Goal: Information Seeking & Learning: Learn about a topic

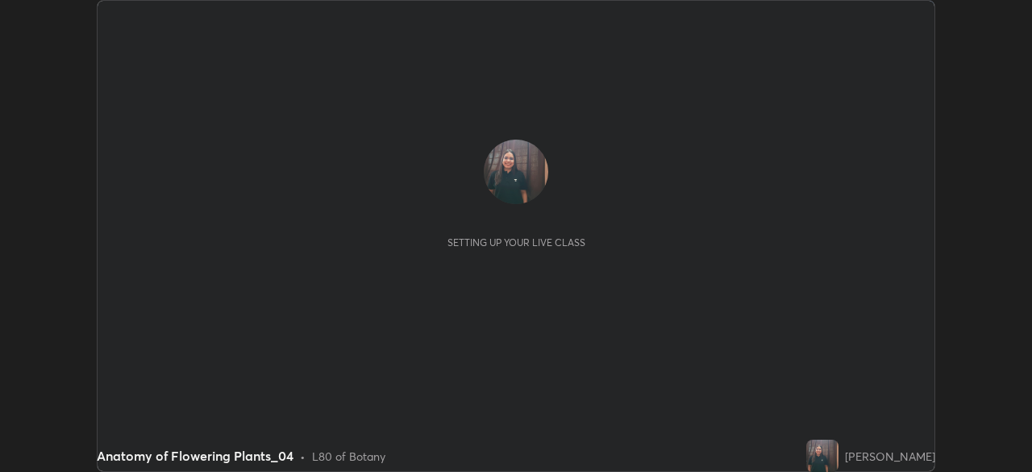
scroll to position [472, 1031]
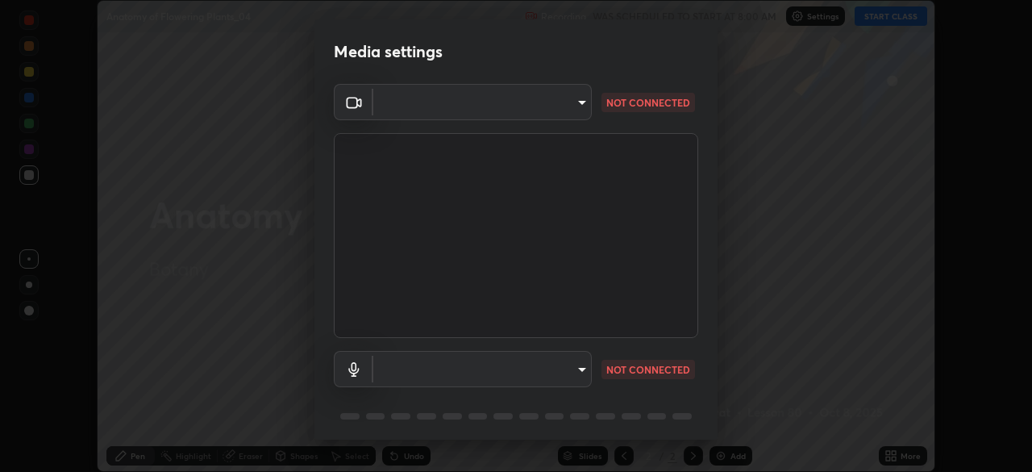
type input "78cfd06ab845a6670bd6b41bc9e532a74a61c5b076cd205a076ea7eadb4db4c9"
type input "69be97f84e7049c03813f0bcc4bf6ee2b0abac823b5cb4bd6cd9a10a9ec1d596"
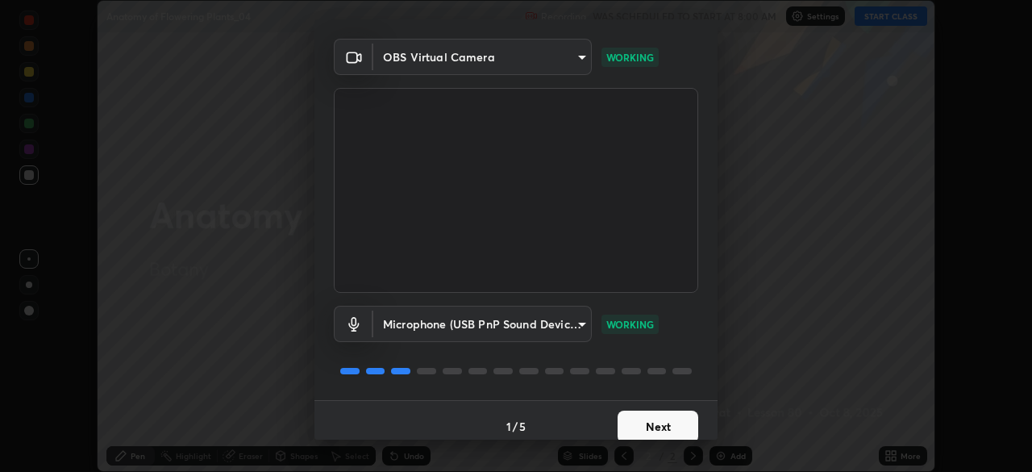
scroll to position [57, 0]
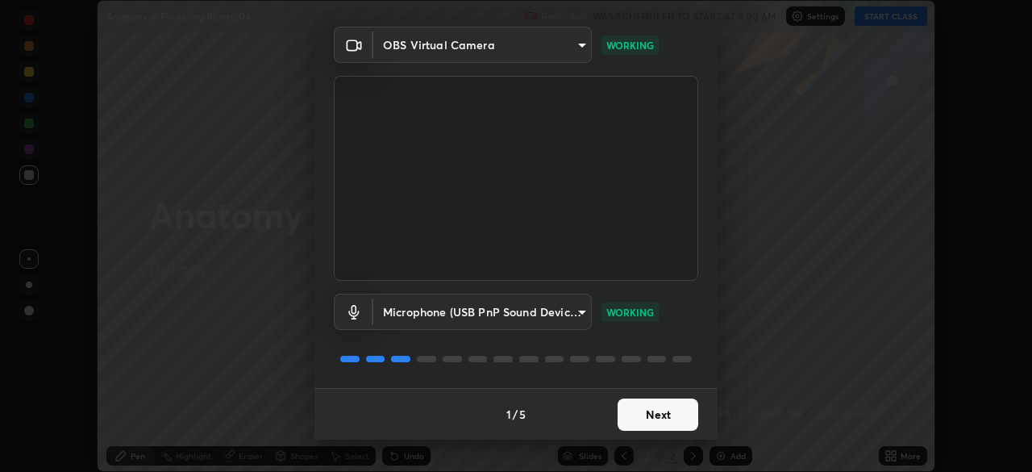
click at [639, 409] on button "Next" at bounding box center [658, 414] width 81 height 32
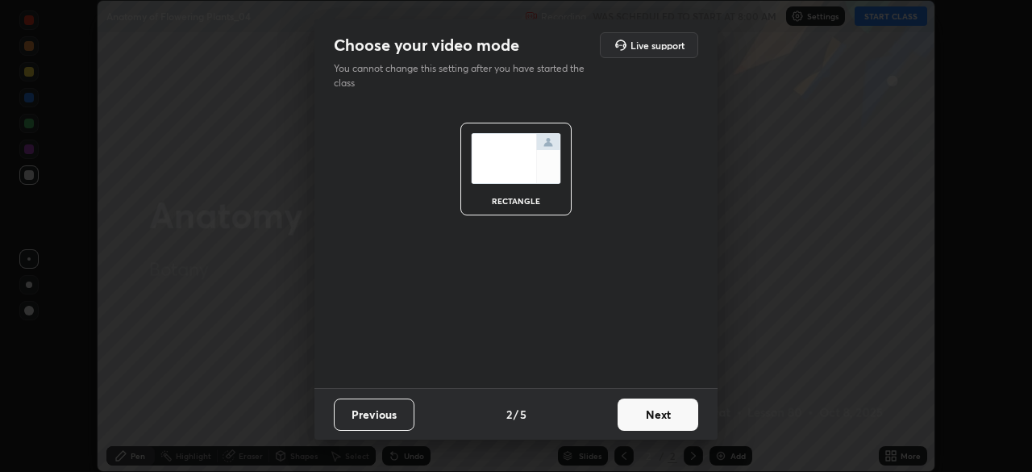
scroll to position [0, 0]
click at [638, 406] on button "Next" at bounding box center [658, 414] width 81 height 32
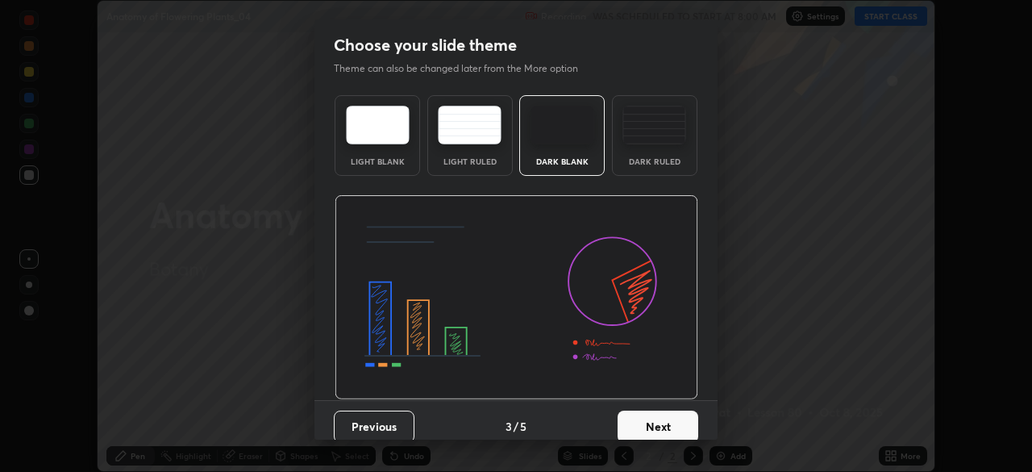
click at [639, 410] on button "Next" at bounding box center [658, 426] width 81 height 32
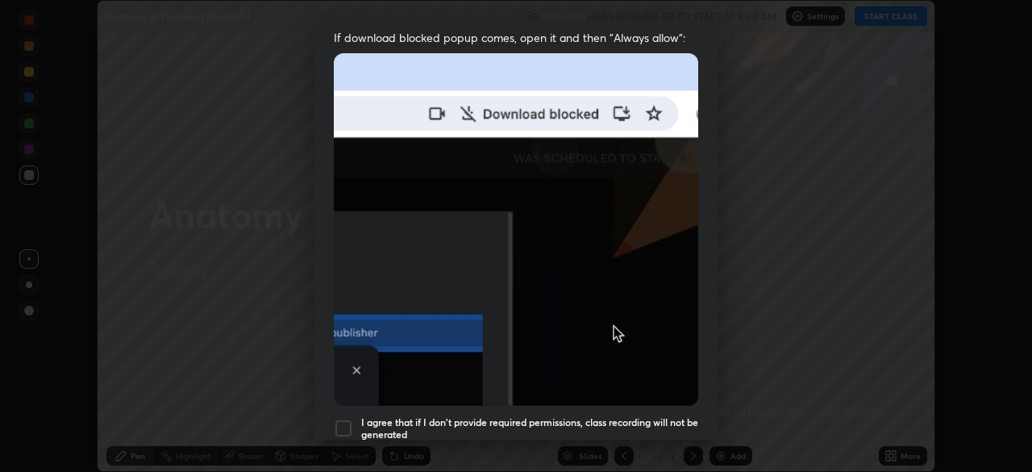
scroll to position [333, 0]
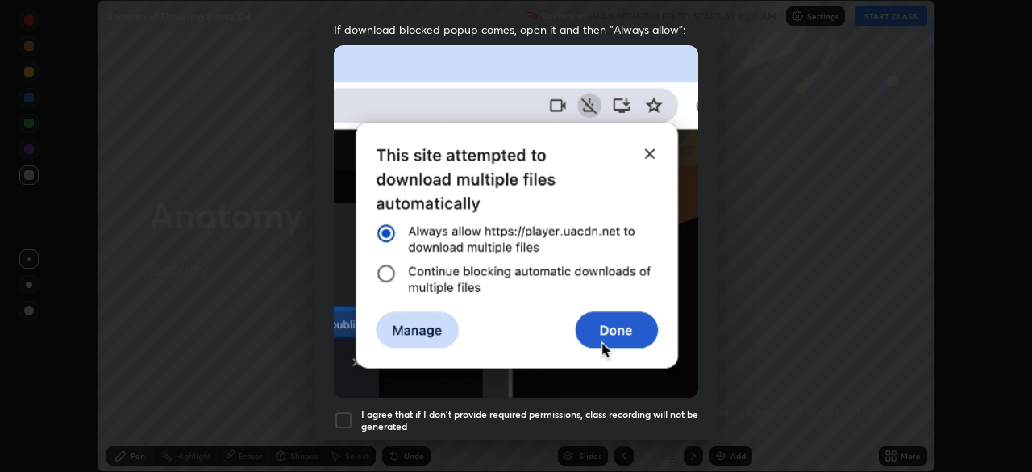
click at [345, 411] on div at bounding box center [343, 419] width 19 height 19
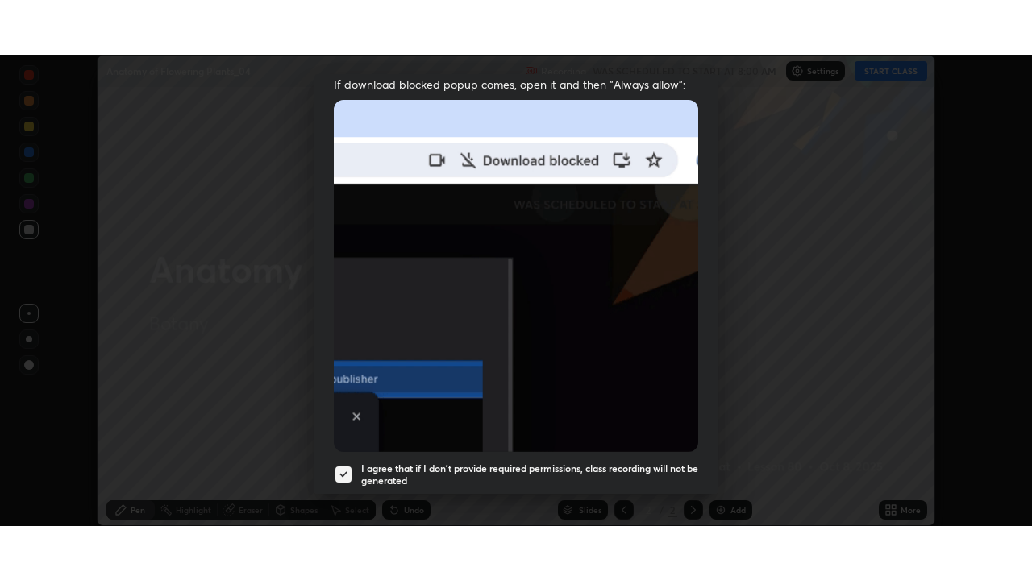
scroll to position [386, 0]
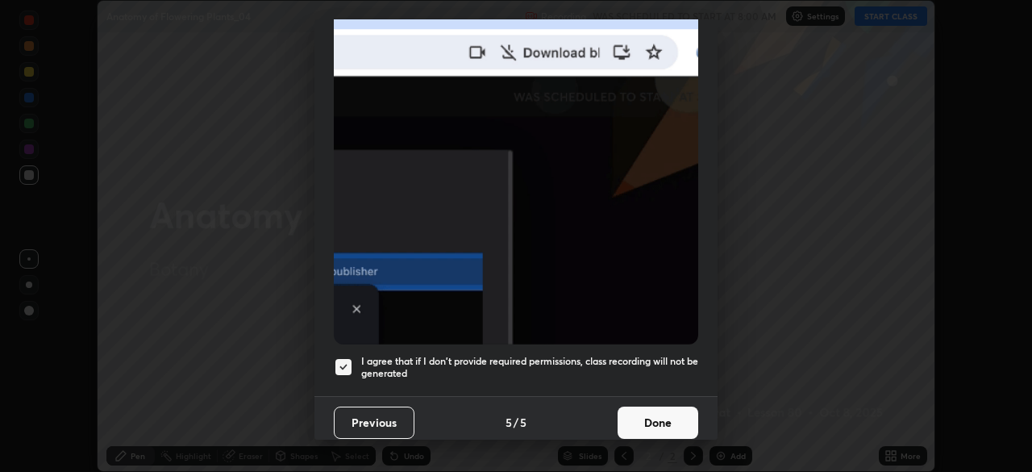
click at [630, 414] on button "Done" at bounding box center [658, 422] width 81 height 32
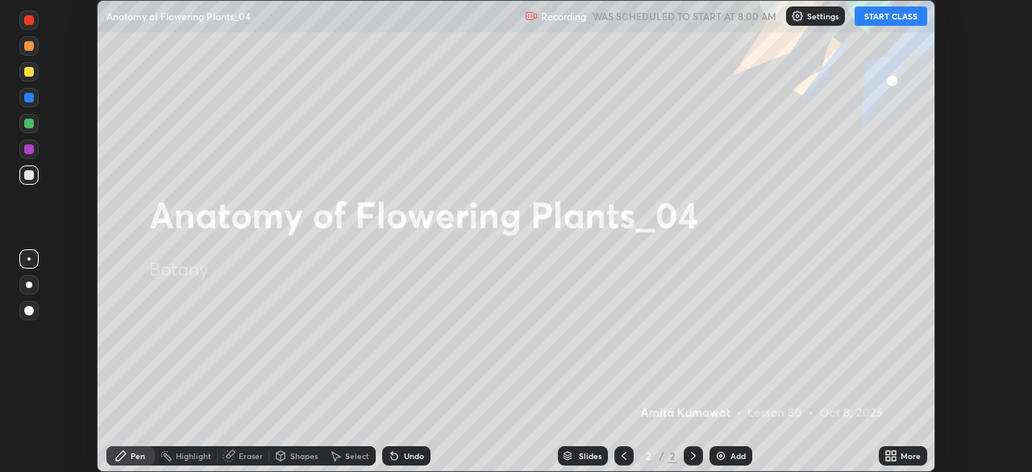
click at [875, 17] on button "START CLASS" at bounding box center [891, 15] width 73 height 19
click at [885, 446] on div "More" at bounding box center [903, 455] width 48 height 19
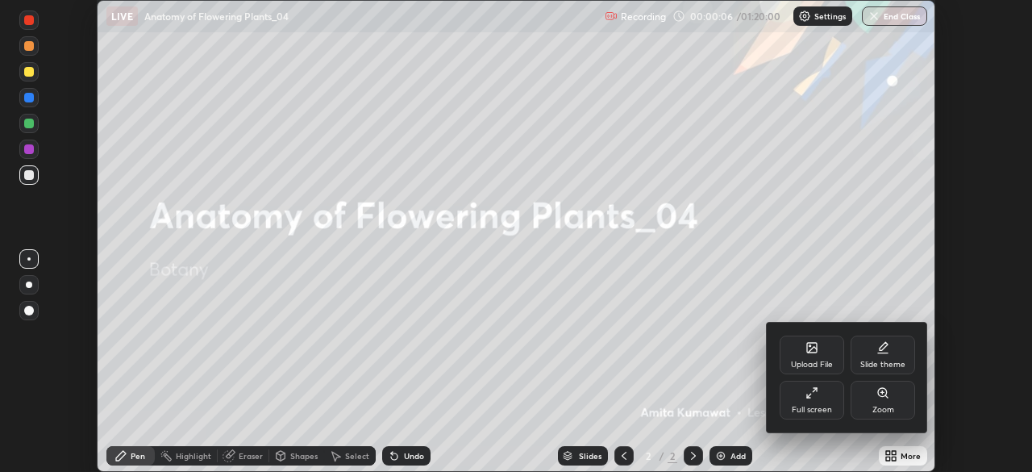
click at [818, 398] on div "Full screen" at bounding box center [812, 400] width 64 height 39
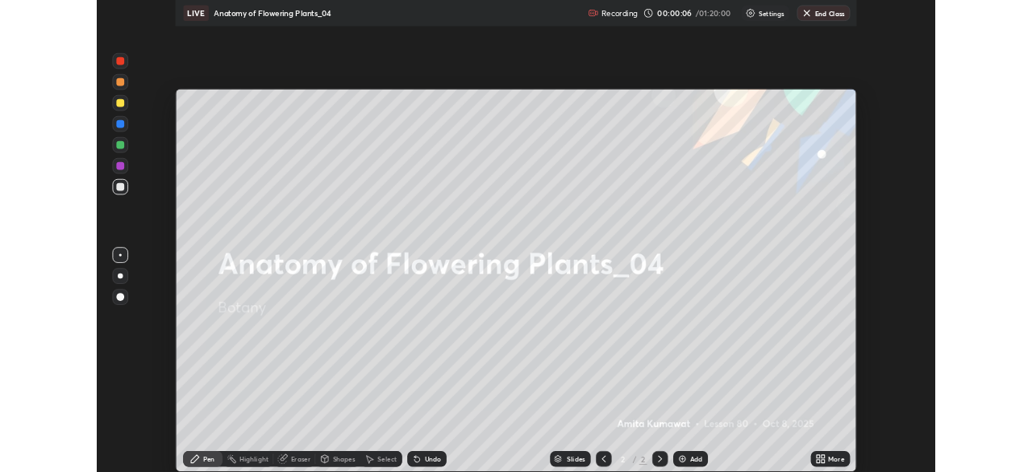
scroll to position [580, 1032]
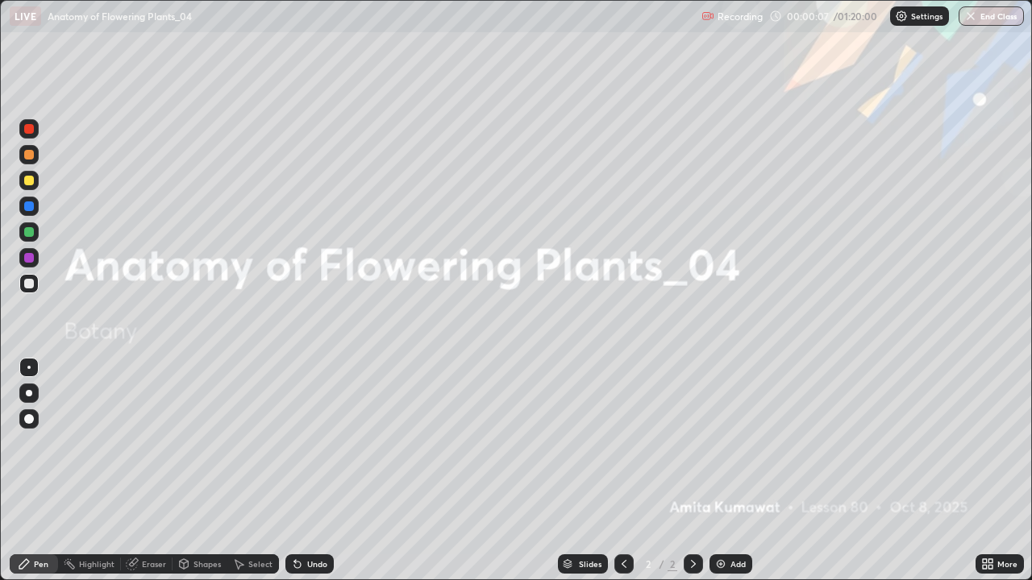
click at [722, 471] on img at bounding box center [720, 564] width 13 height 13
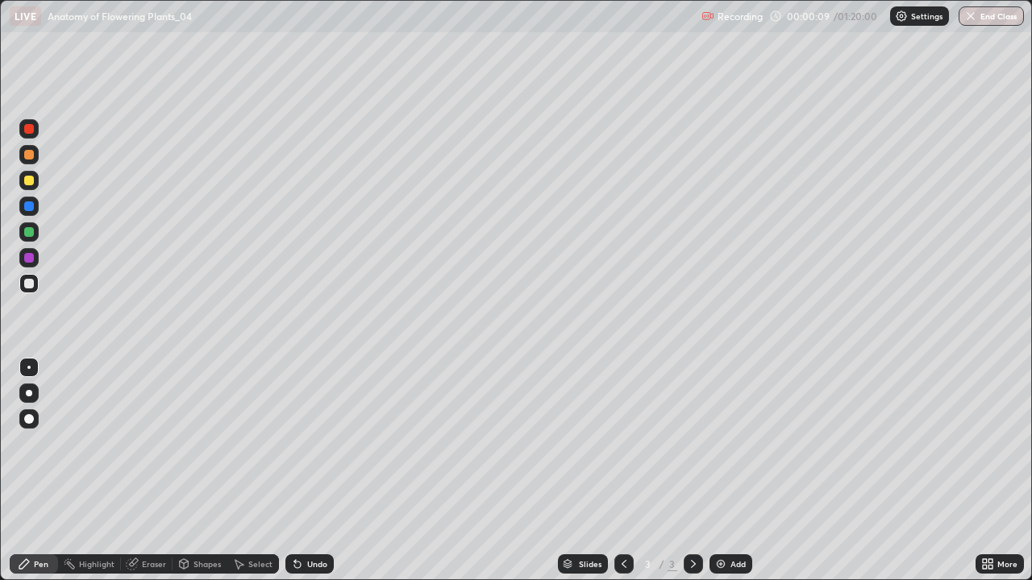
click at [32, 394] on div at bounding box center [28, 393] width 19 height 19
click at [30, 257] on div at bounding box center [29, 258] width 10 height 10
click at [29, 283] on div at bounding box center [29, 284] width 10 height 10
click at [31, 205] on div at bounding box center [29, 207] width 10 height 10
click at [27, 153] on div at bounding box center [29, 155] width 10 height 10
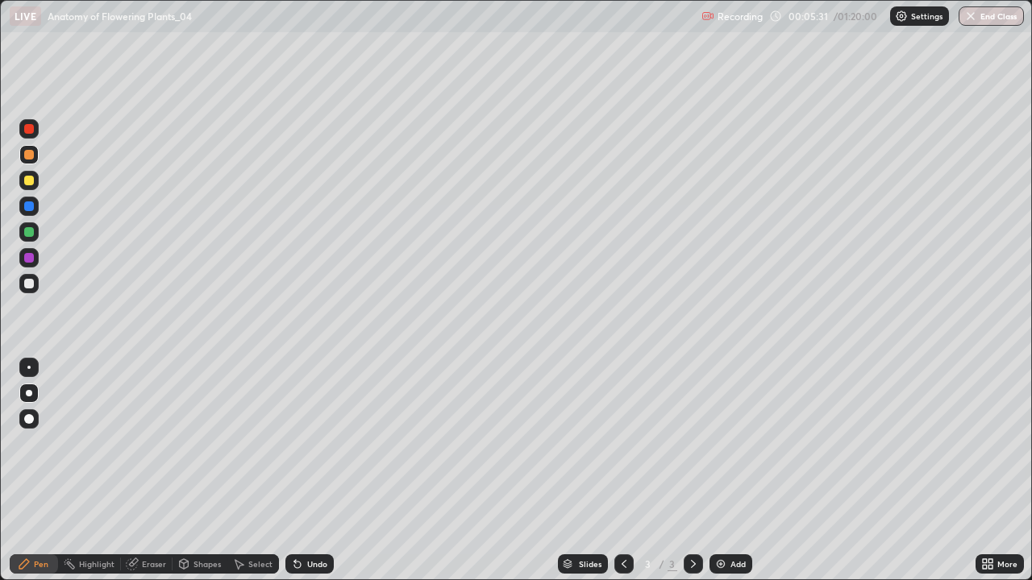
click at [717, 471] on img at bounding box center [720, 564] width 13 height 13
click at [30, 285] on div at bounding box center [29, 284] width 10 height 10
click at [32, 129] on div at bounding box center [29, 129] width 10 height 10
click at [33, 262] on div at bounding box center [28, 257] width 19 height 19
click at [30, 181] on div at bounding box center [29, 181] width 10 height 10
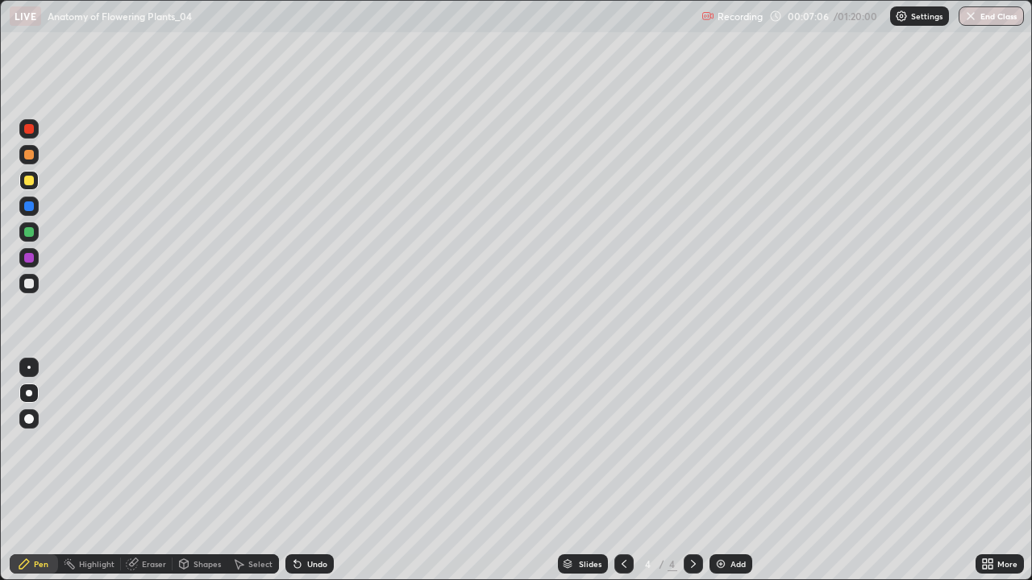
click at [133, 471] on icon at bounding box center [133, 563] width 9 height 8
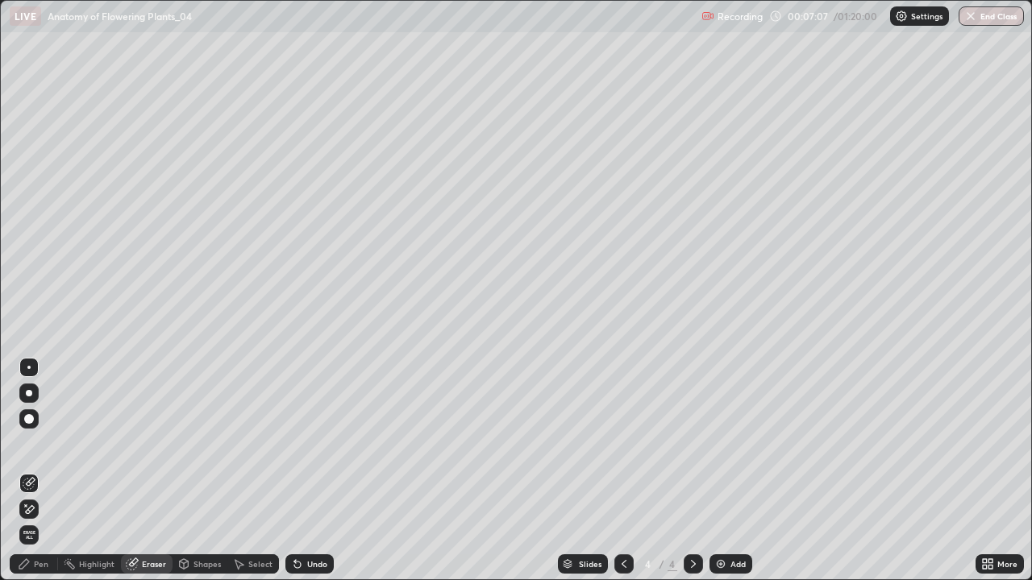
click at [85, 471] on div "Highlight" at bounding box center [96, 564] width 35 height 8
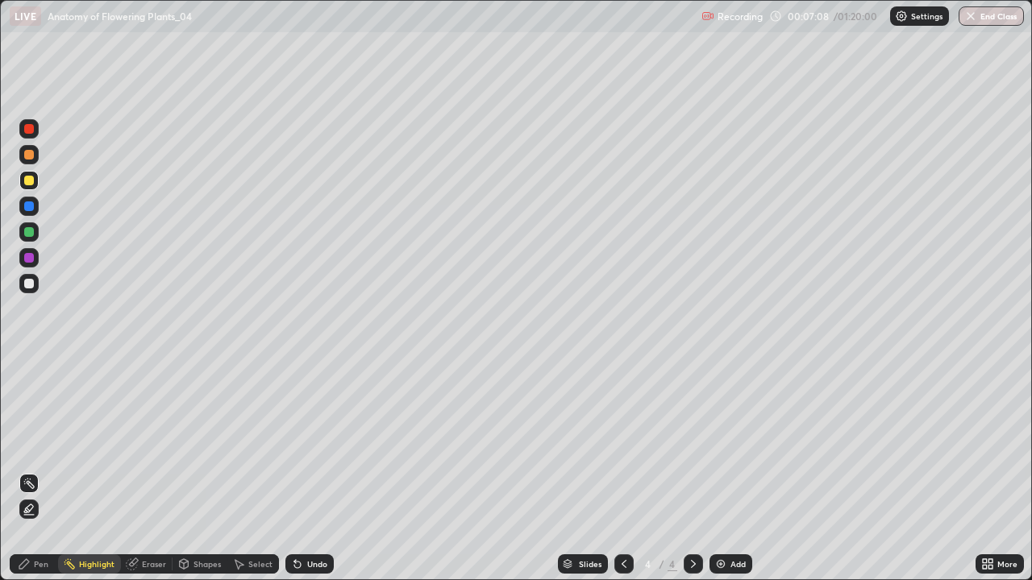
click at [31, 471] on icon at bounding box center [29, 509] width 13 height 13
click at [29, 131] on div at bounding box center [29, 129] width 10 height 10
click at [316, 471] on div "Undo" at bounding box center [317, 564] width 20 height 8
click at [43, 471] on div "Pen" at bounding box center [34, 564] width 48 height 19
click at [313, 471] on div "Undo" at bounding box center [317, 564] width 20 height 8
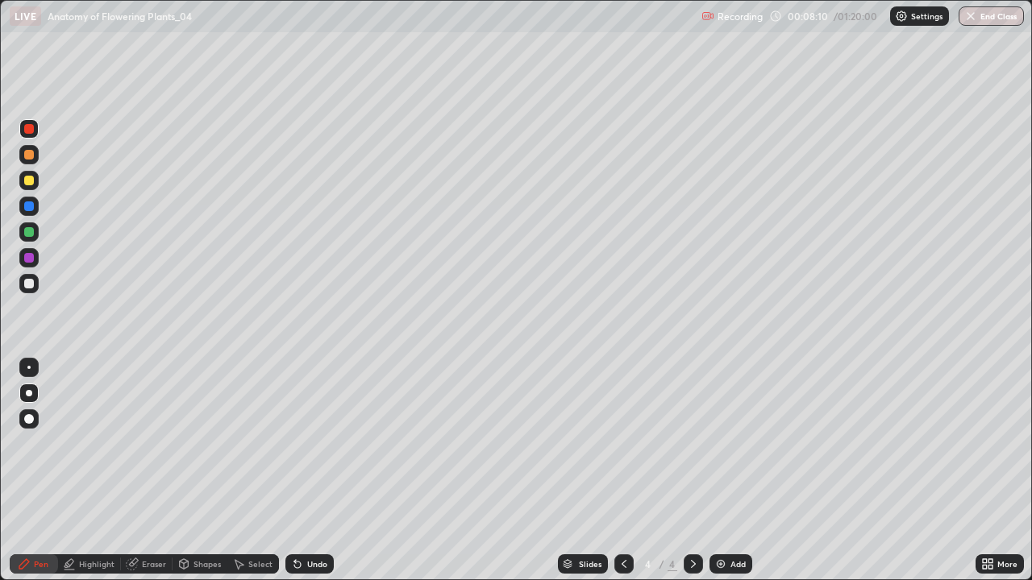
click at [27, 152] on div at bounding box center [29, 155] width 10 height 10
click at [624, 471] on icon at bounding box center [624, 564] width 13 height 13
click at [691, 471] on icon at bounding box center [693, 564] width 13 height 13
click at [31, 209] on div at bounding box center [29, 207] width 10 height 10
click at [307, 471] on div "Undo" at bounding box center [317, 564] width 20 height 8
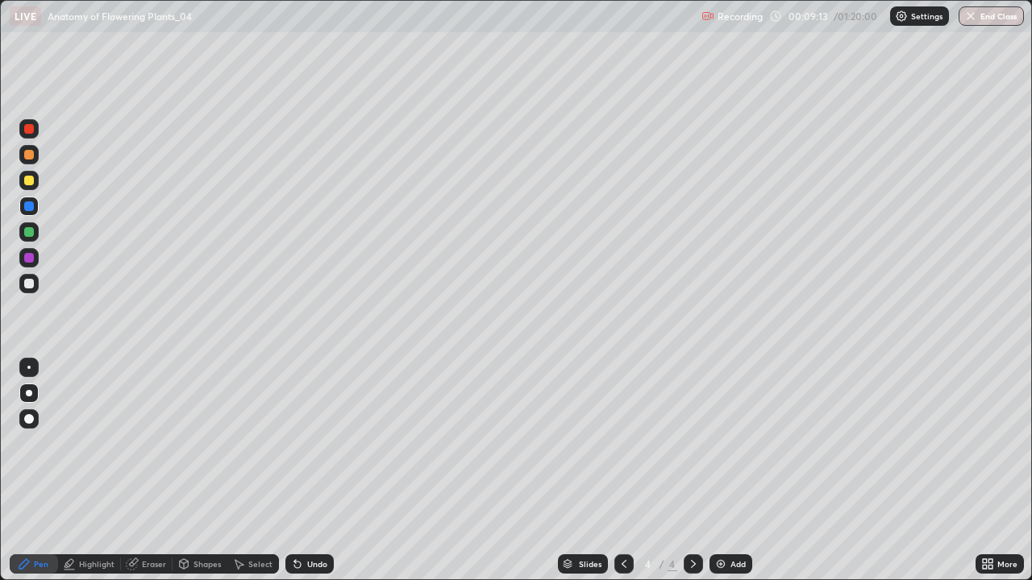
click at [29, 420] on div at bounding box center [29, 419] width 10 height 10
click at [29, 284] on div at bounding box center [29, 284] width 10 height 10
click at [29, 393] on div at bounding box center [29, 393] width 6 height 6
click at [35, 206] on div at bounding box center [28, 206] width 19 height 19
click at [31, 283] on div at bounding box center [29, 284] width 10 height 10
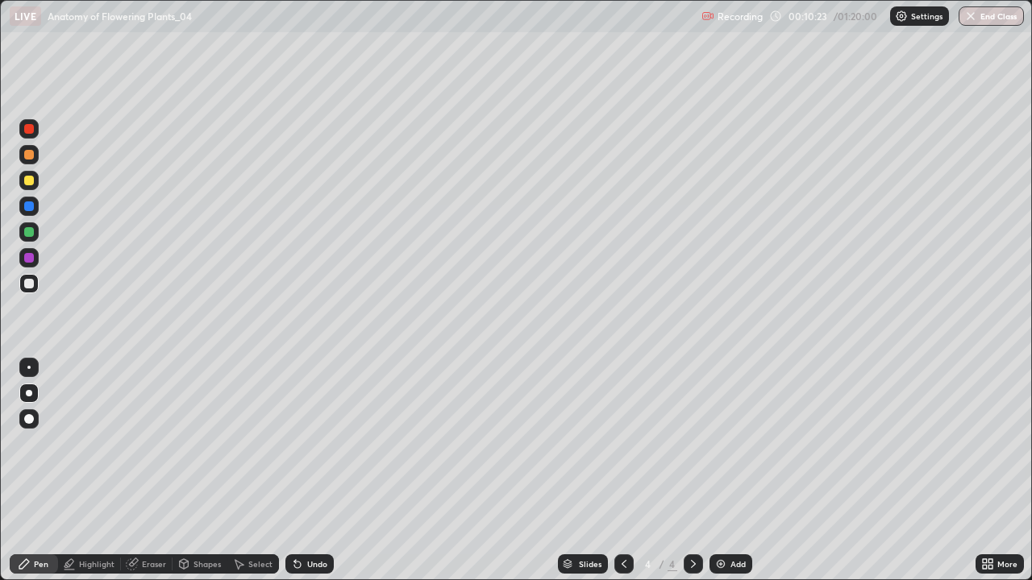
click at [28, 157] on div at bounding box center [29, 155] width 10 height 10
click at [26, 205] on div at bounding box center [29, 207] width 10 height 10
click at [29, 368] on div at bounding box center [28, 367] width 3 height 3
click at [136, 471] on icon at bounding box center [132, 564] width 13 height 13
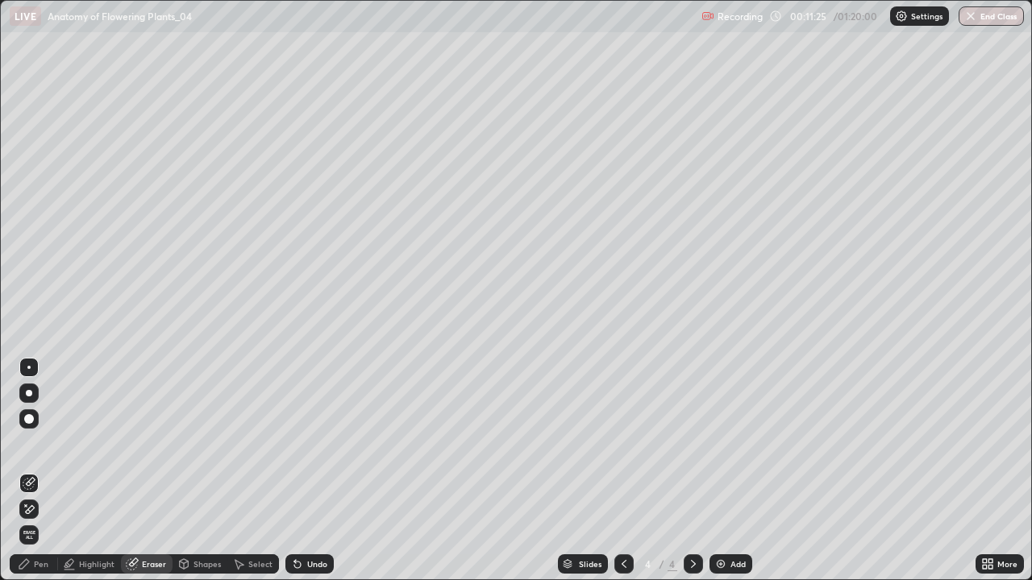
click at [28, 471] on icon at bounding box center [24, 564] width 13 height 13
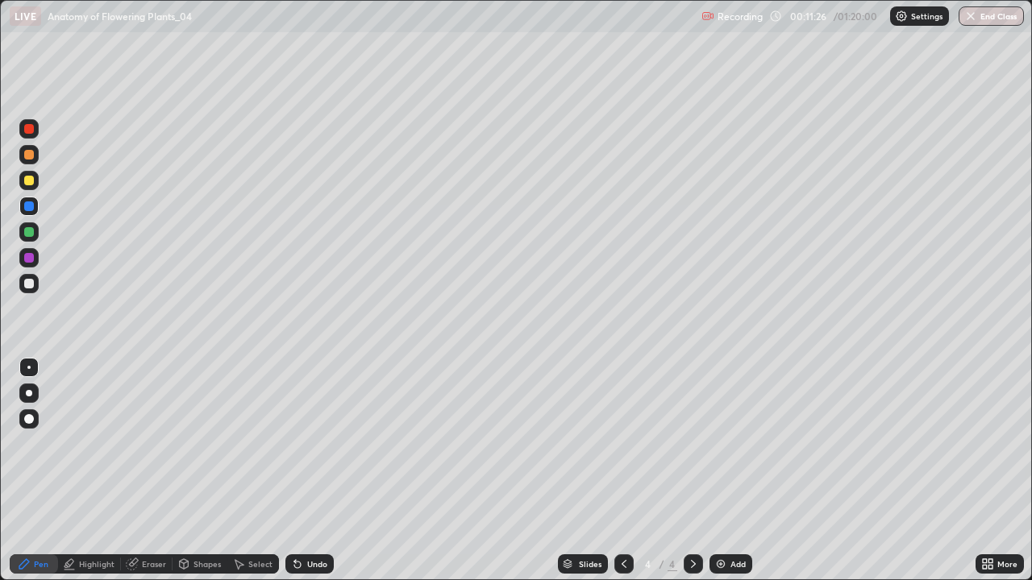
click at [26, 230] on div at bounding box center [29, 232] width 10 height 10
click at [29, 394] on div at bounding box center [29, 393] width 6 height 6
click at [26, 156] on div at bounding box center [29, 155] width 10 height 10
click at [29, 254] on div at bounding box center [29, 258] width 10 height 10
click at [31, 179] on div at bounding box center [29, 181] width 10 height 10
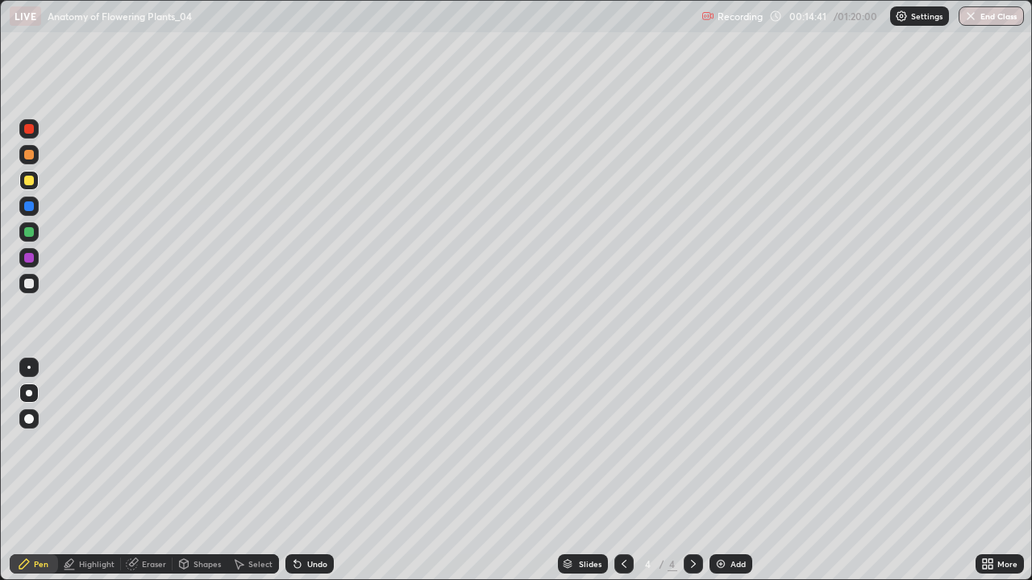
click at [28, 284] on div at bounding box center [29, 284] width 10 height 10
click at [27, 256] on div at bounding box center [29, 258] width 10 height 10
click at [23, 288] on div at bounding box center [28, 283] width 19 height 19
click at [622, 471] on icon at bounding box center [624, 564] width 13 height 13
click at [694, 471] on div at bounding box center [693, 564] width 19 height 32
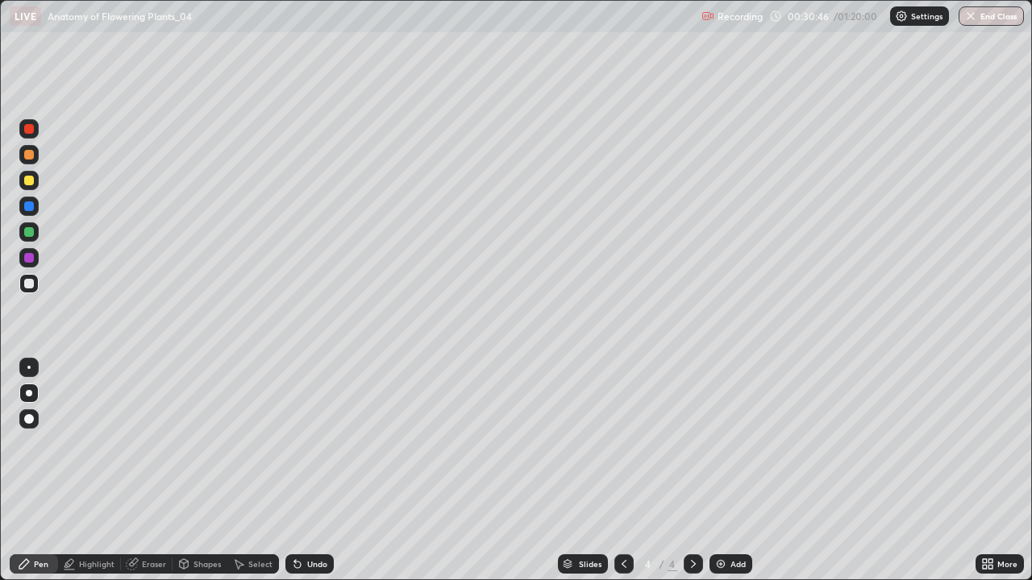
click at [717, 471] on img at bounding box center [720, 564] width 13 height 13
click at [29, 283] on div at bounding box center [29, 284] width 10 height 10
click at [29, 153] on div at bounding box center [29, 155] width 10 height 10
click at [29, 287] on div at bounding box center [29, 284] width 10 height 10
click at [30, 259] on div at bounding box center [29, 258] width 10 height 10
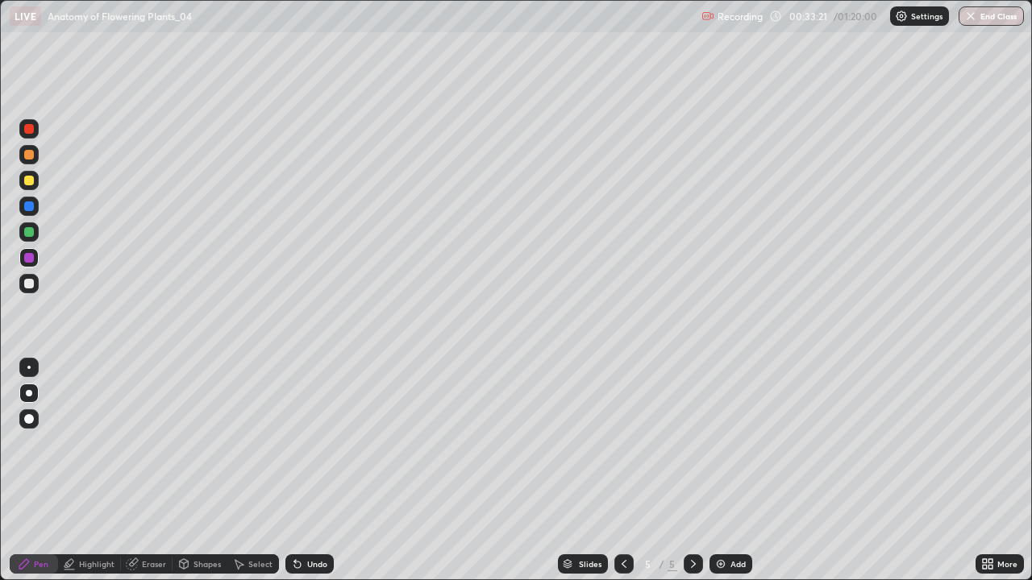
click at [33, 283] on div at bounding box center [29, 284] width 10 height 10
click at [688, 471] on div at bounding box center [693, 564] width 19 height 19
click at [721, 471] on img at bounding box center [720, 564] width 13 height 13
click at [30, 256] on div at bounding box center [29, 258] width 10 height 10
click at [32, 285] on div at bounding box center [29, 284] width 10 height 10
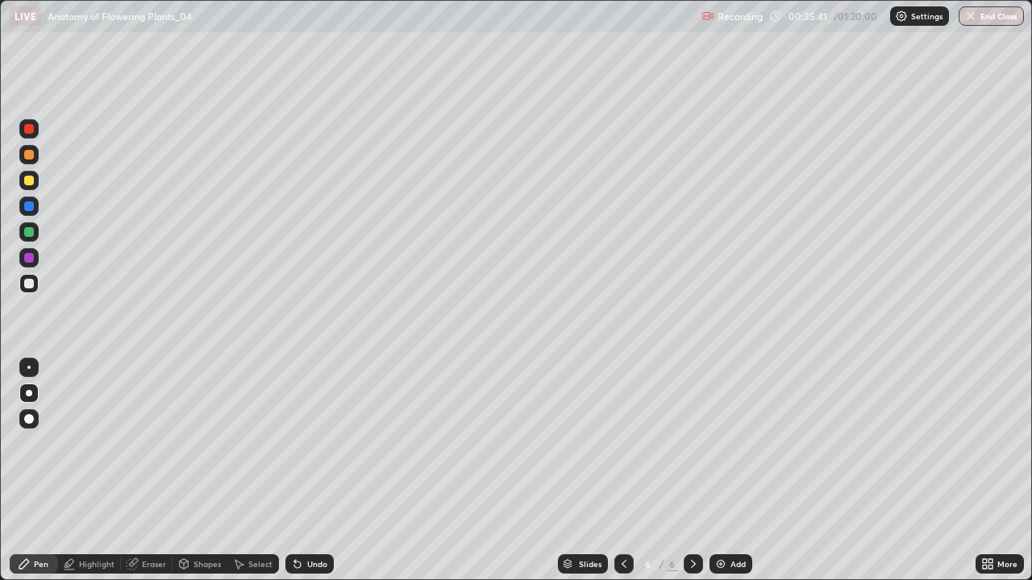
click at [28, 256] on div at bounding box center [29, 258] width 10 height 10
click at [31, 283] on div at bounding box center [29, 284] width 10 height 10
click at [30, 258] on div at bounding box center [29, 258] width 10 height 10
click at [27, 284] on div at bounding box center [29, 284] width 10 height 10
click at [621, 471] on icon at bounding box center [624, 564] width 13 height 13
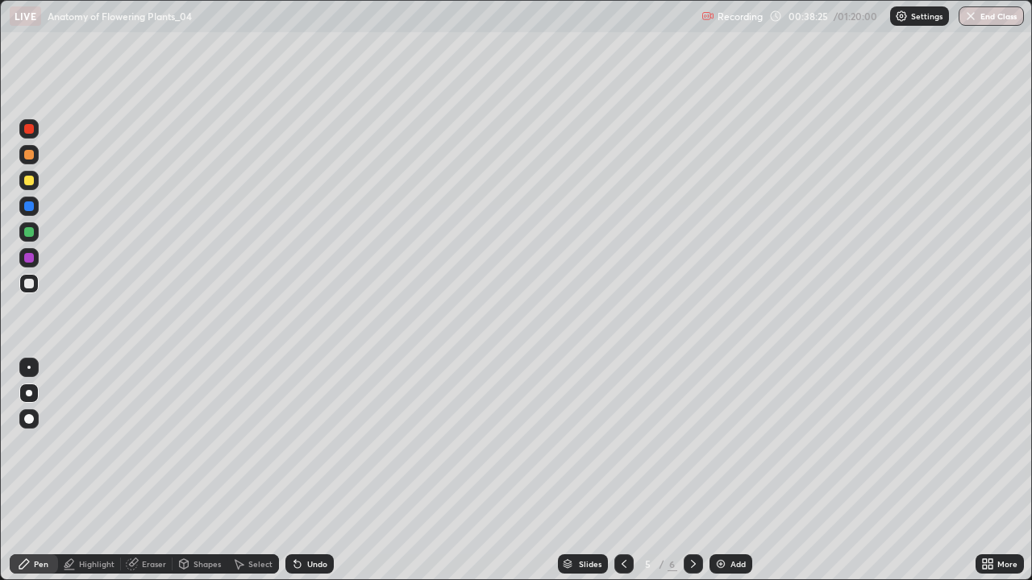
click at [687, 471] on icon at bounding box center [693, 564] width 13 height 13
click at [719, 471] on img at bounding box center [720, 564] width 13 height 13
click at [30, 256] on div at bounding box center [29, 258] width 10 height 10
click at [27, 284] on div at bounding box center [29, 284] width 10 height 10
click at [305, 471] on div "Undo" at bounding box center [309, 564] width 48 height 19
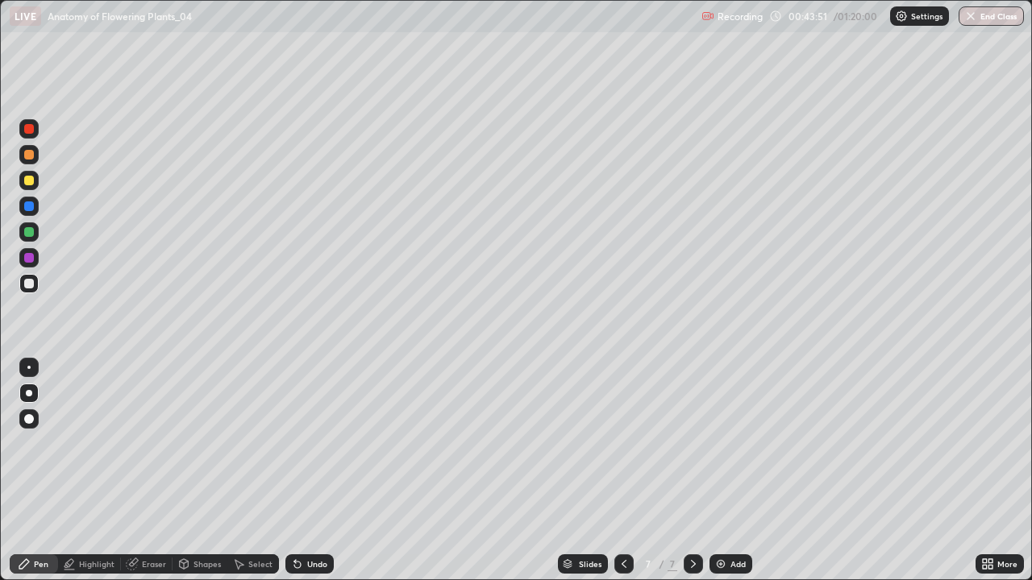
click at [308, 471] on div "Undo" at bounding box center [317, 564] width 20 height 8
click at [316, 471] on div "Undo" at bounding box center [309, 564] width 48 height 19
click at [312, 471] on div "Undo" at bounding box center [317, 564] width 20 height 8
click at [308, 471] on div "Undo" at bounding box center [317, 564] width 20 height 8
click at [311, 471] on div "Undo" at bounding box center [309, 564] width 48 height 19
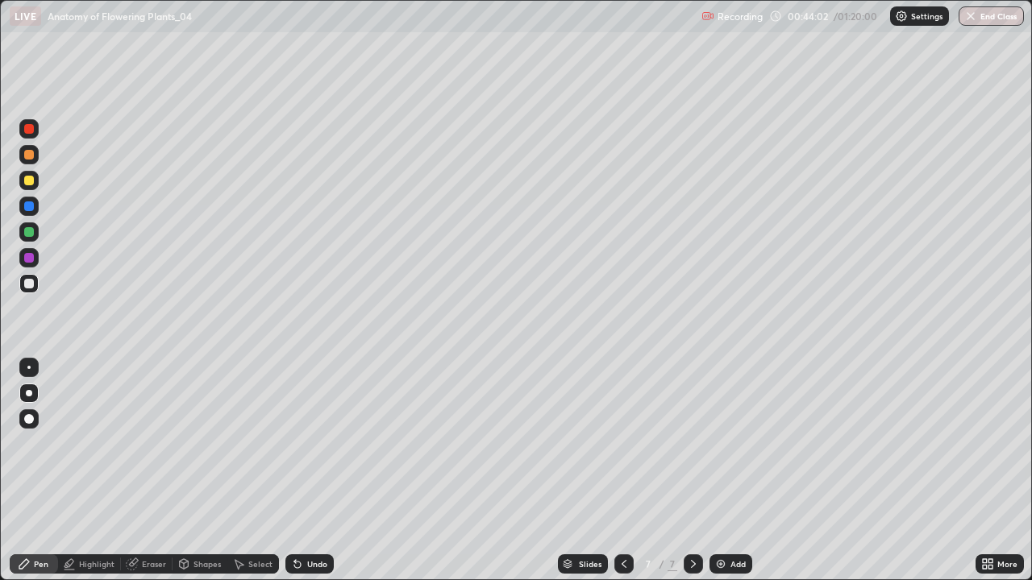
click at [30, 257] on div at bounding box center [29, 258] width 10 height 10
click at [28, 204] on div at bounding box center [29, 207] width 10 height 10
click at [32, 282] on div at bounding box center [29, 284] width 10 height 10
click at [309, 471] on div "Undo" at bounding box center [317, 564] width 20 height 8
click at [310, 471] on div "Undo" at bounding box center [317, 564] width 20 height 8
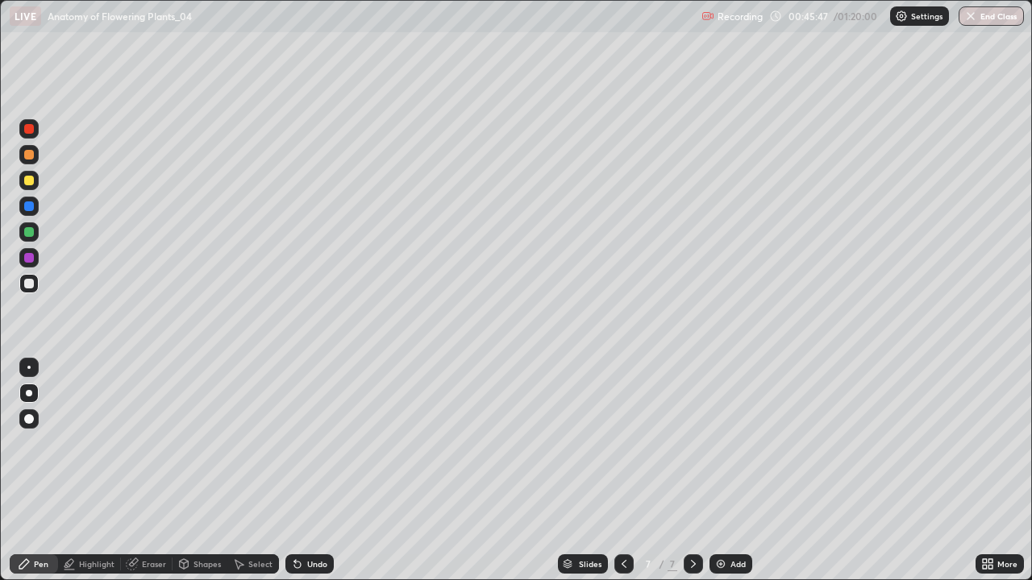
click at [717, 471] on img at bounding box center [720, 564] width 13 height 13
click at [31, 281] on div at bounding box center [29, 284] width 10 height 10
click at [31, 283] on div at bounding box center [29, 284] width 10 height 10
click at [31, 176] on div at bounding box center [29, 181] width 10 height 10
click at [38, 287] on div at bounding box center [28, 283] width 19 height 19
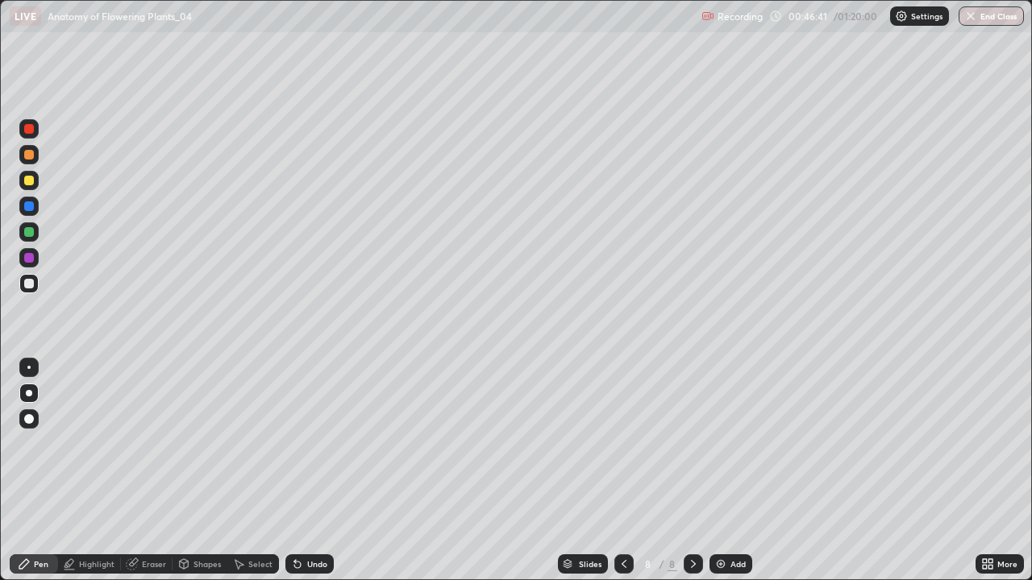
click at [38, 235] on div at bounding box center [28, 231] width 19 height 19
click at [31, 285] on div at bounding box center [29, 284] width 10 height 10
click at [22, 209] on div at bounding box center [28, 206] width 19 height 19
click at [28, 257] on div at bounding box center [29, 258] width 10 height 10
click at [30, 232] on div at bounding box center [29, 232] width 10 height 10
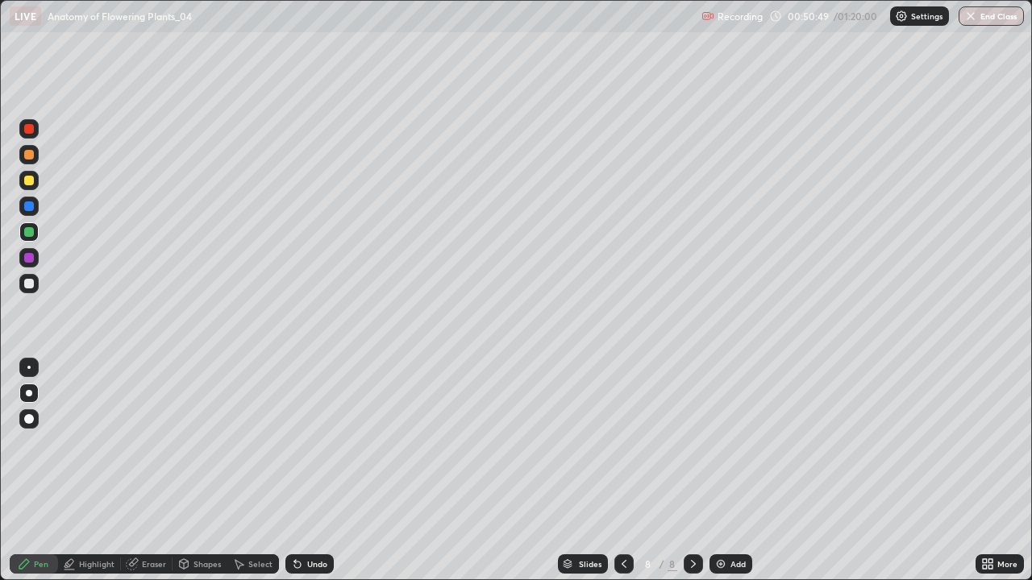
click at [29, 285] on div at bounding box center [29, 284] width 10 height 10
click at [684, 471] on div at bounding box center [693, 564] width 19 height 19
click at [722, 471] on img at bounding box center [720, 564] width 13 height 13
click at [27, 255] on div at bounding box center [29, 258] width 10 height 10
click at [28, 284] on div at bounding box center [29, 284] width 10 height 10
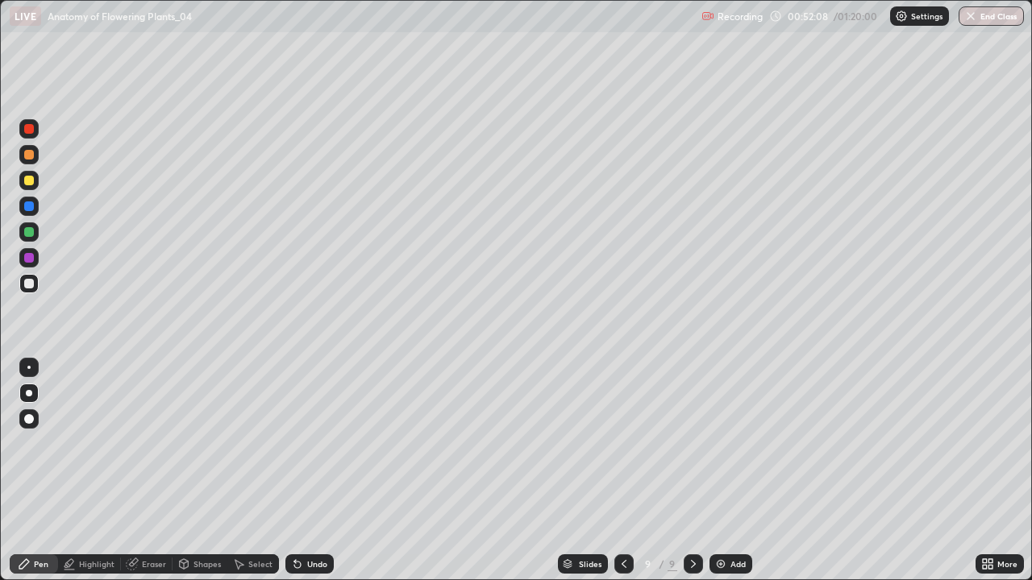
click at [28, 209] on div at bounding box center [29, 207] width 10 height 10
click at [27, 184] on div at bounding box center [29, 181] width 10 height 10
click at [96, 471] on div "Highlight" at bounding box center [96, 564] width 35 height 8
click at [135, 471] on icon at bounding box center [132, 564] width 10 height 10
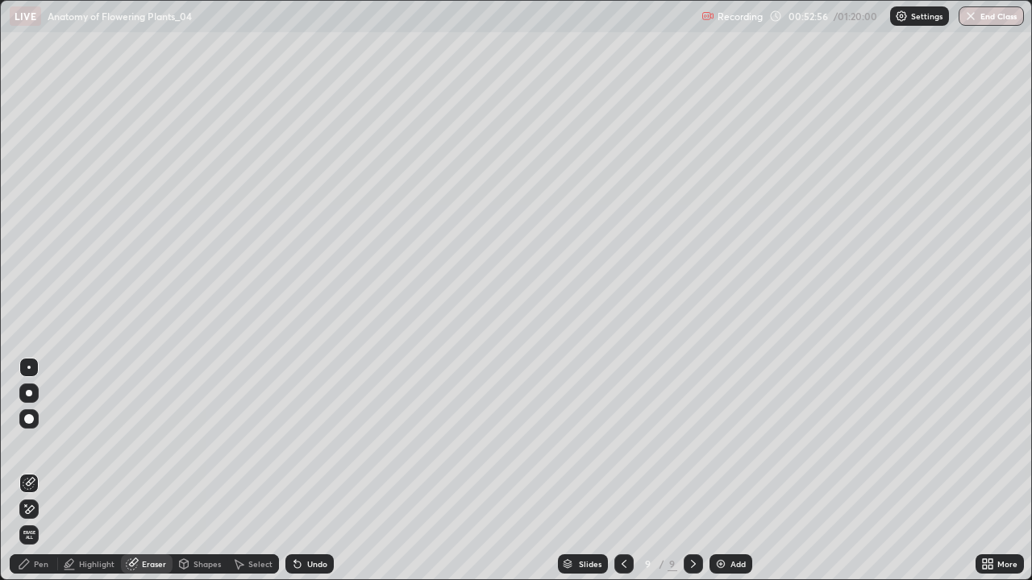
click at [40, 471] on div "Pen" at bounding box center [41, 564] width 15 height 8
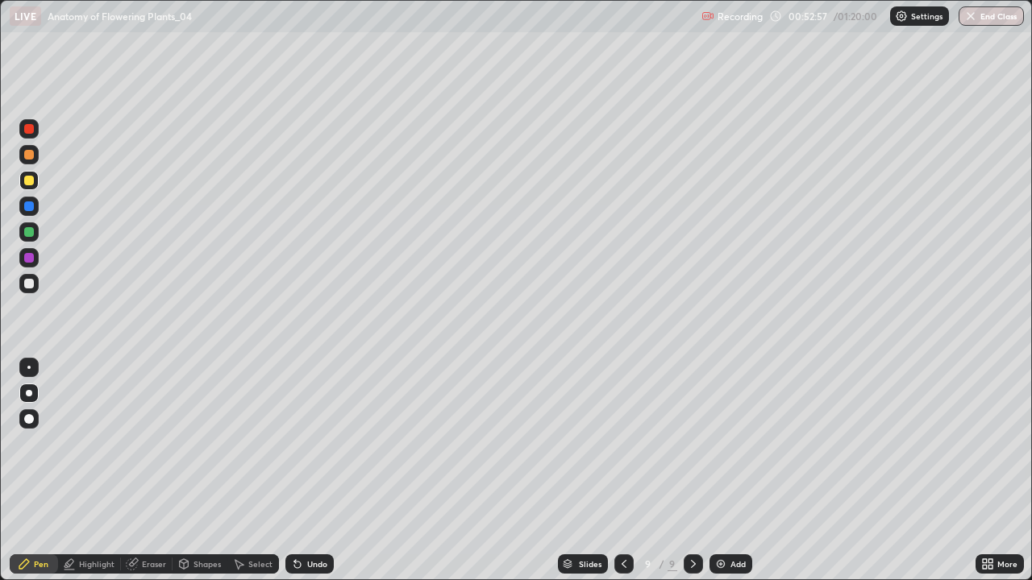
click at [35, 282] on div at bounding box center [28, 283] width 19 height 19
click at [36, 186] on div at bounding box center [28, 180] width 19 height 19
click at [103, 471] on div "Highlight" at bounding box center [96, 564] width 35 height 8
click at [312, 471] on div "Undo" at bounding box center [317, 564] width 20 height 8
click at [308, 471] on div "Undo" at bounding box center [317, 564] width 20 height 8
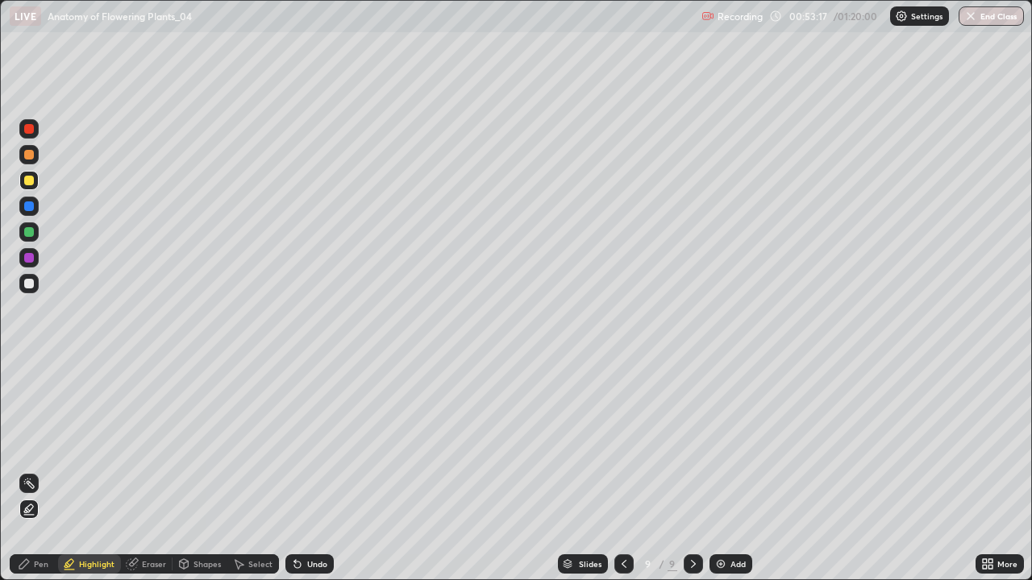
click at [307, 471] on div "Undo" at bounding box center [317, 564] width 20 height 8
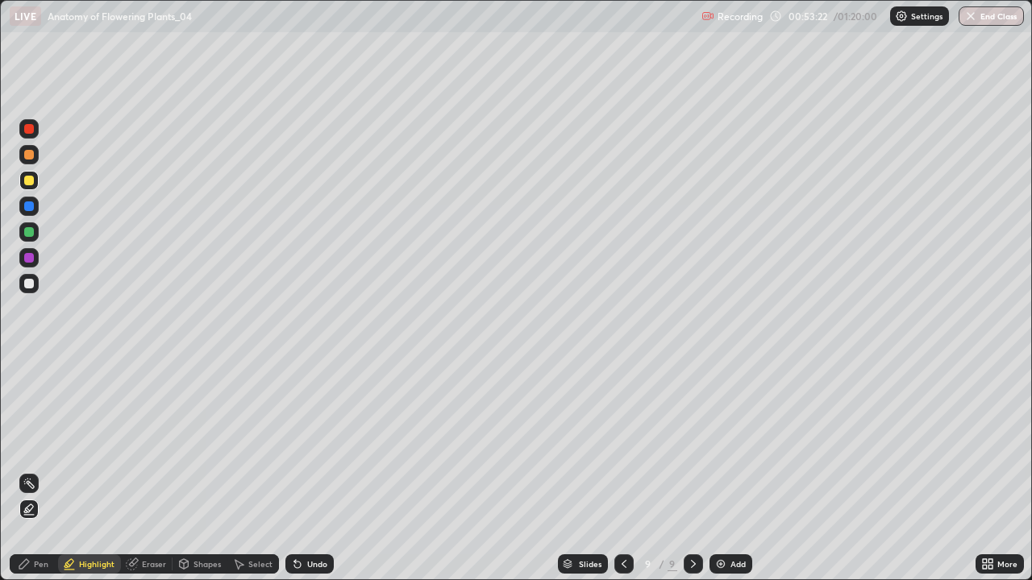
click at [31, 154] on div at bounding box center [29, 155] width 10 height 10
click at [307, 471] on div "Undo" at bounding box center [309, 564] width 48 height 19
click at [31, 471] on div "Pen" at bounding box center [34, 564] width 48 height 19
click at [32, 283] on div at bounding box center [29, 284] width 10 height 10
click at [32, 182] on div at bounding box center [29, 181] width 10 height 10
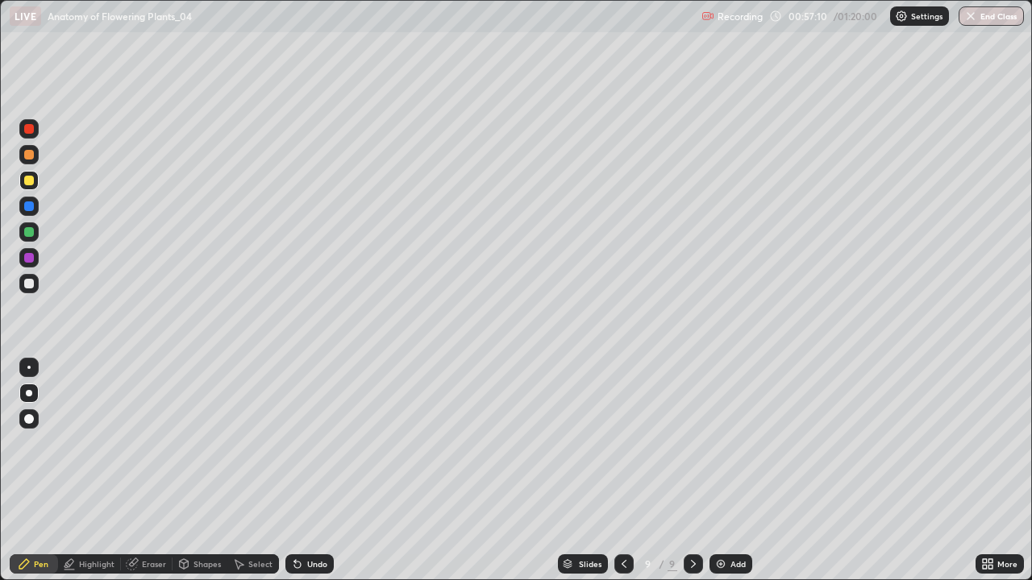
click at [32, 257] on div at bounding box center [29, 258] width 10 height 10
click at [622, 471] on icon at bounding box center [624, 564] width 5 height 8
click at [622, 471] on icon at bounding box center [624, 564] width 13 height 13
click at [692, 471] on icon at bounding box center [693, 564] width 13 height 13
click at [691, 471] on icon at bounding box center [693, 564] width 13 height 13
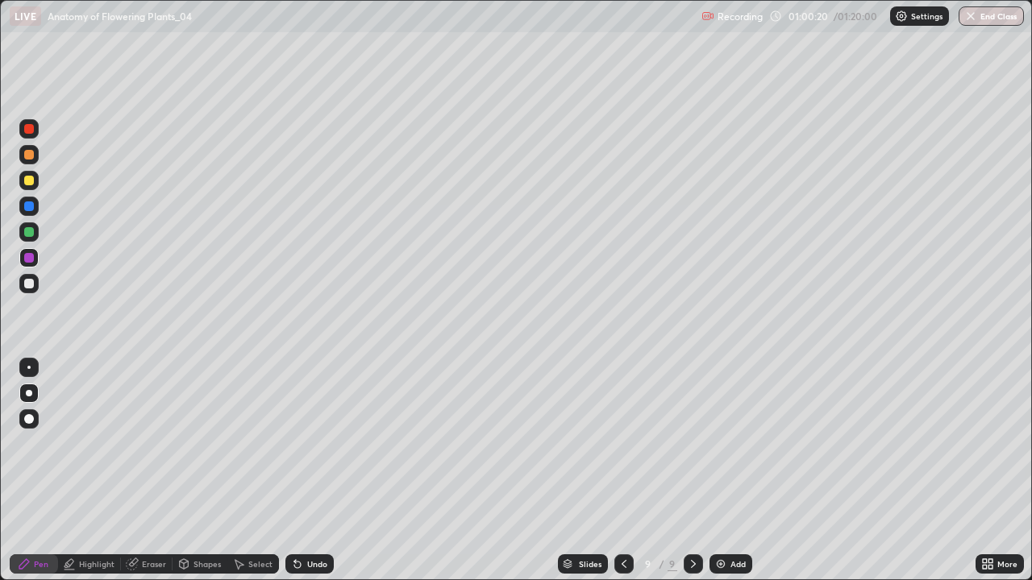
click at [622, 471] on icon at bounding box center [624, 564] width 13 height 13
click at [691, 471] on icon at bounding box center [693, 564] width 5 height 8
click at [715, 471] on img at bounding box center [720, 564] width 13 height 13
click at [31, 282] on div at bounding box center [29, 284] width 10 height 10
click at [26, 256] on div at bounding box center [29, 258] width 10 height 10
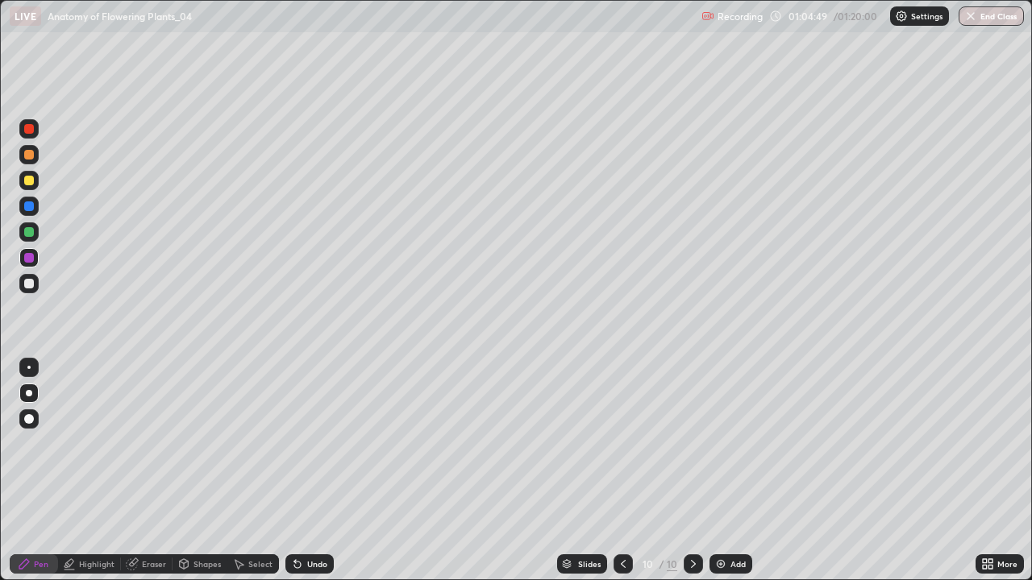
click at [31, 283] on div at bounding box center [29, 284] width 10 height 10
click at [31, 282] on div at bounding box center [29, 284] width 10 height 10
click at [33, 423] on div at bounding box center [28, 419] width 19 height 19
click at [33, 228] on div at bounding box center [28, 231] width 19 height 19
click at [31, 281] on div at bounding box center [29, 284] width 10 height 10
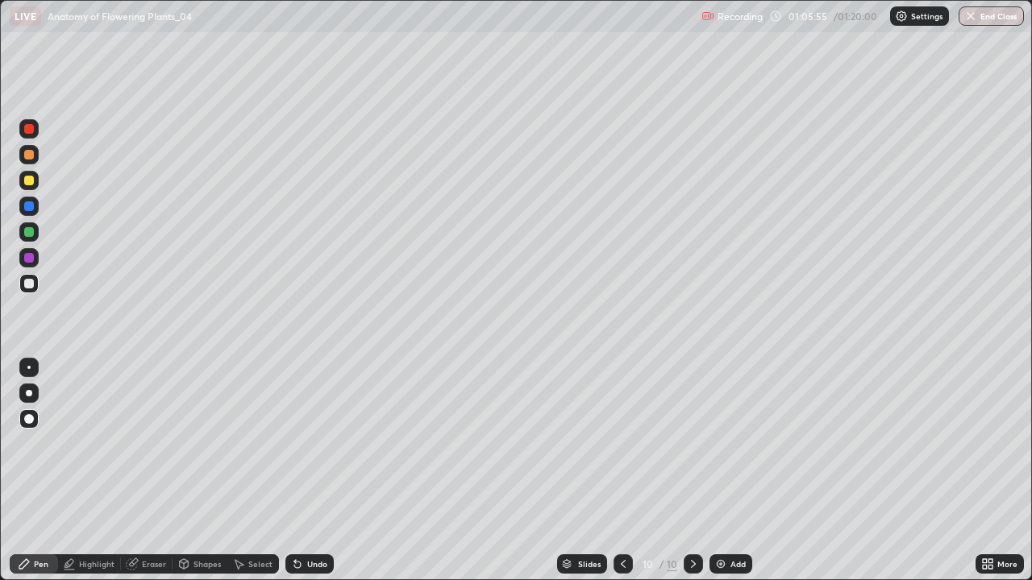
click at [30, 206] on div at bounding box center [29, 207] width 10 height 10
click at [29, 393] on div at bounding box center [29, 393] width 6 height 6
click at [25, 183] on div at bounding box center [29, 181] width 10 height 10
click at [144, 471] on div "Eraser" at bounding box center [154, 564] width 24 height 8
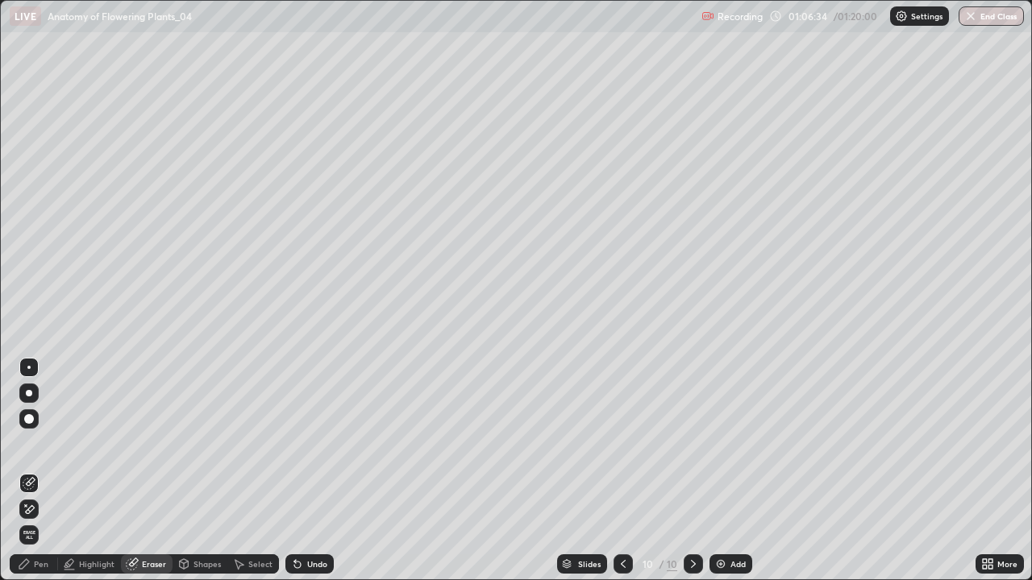
click at [81, 471] on div "Highlight" at bounding box center [96, 564] width 35 height 8
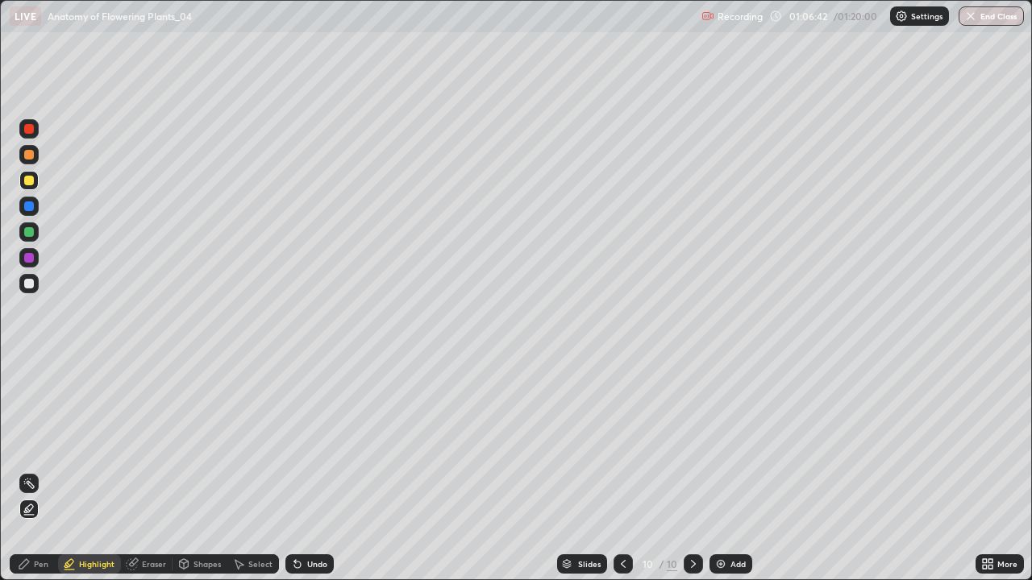
click at [297, 471] on icon at bounding box center [297, 565] width 6 height 6
click at [300, 471] on icon at bounding box center [297, 564] width 13 height 13
click at [30, 256] on div at bounding box center [29, 258] width 10 height 10
click at [308, 471] on div "Undo" at bounding box center [317, 564] width 20 height 8
click at [42, 471] on div "Pen" at bounding box center [41, 564] width 15 height 8
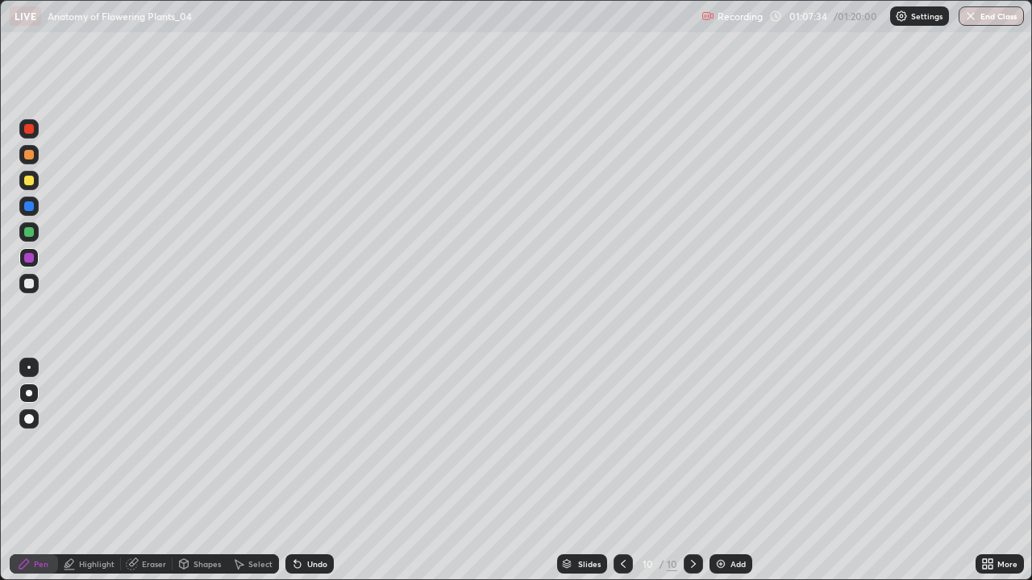
click at [718, 471] on img at bounding box center [720, 564] width 13 height 13
click at [622, 471] on icon at bounding box center [624, 564] width 13 height 13
click at [30, 231] on div at bounding box center [29, 232] width 10 height 10
click at [33, 281] on div at bounding box center [29, 284] width 10 height 10
click at [90, 471] on div "Highlight" at bounding box center [96, 564] width 35 height 8
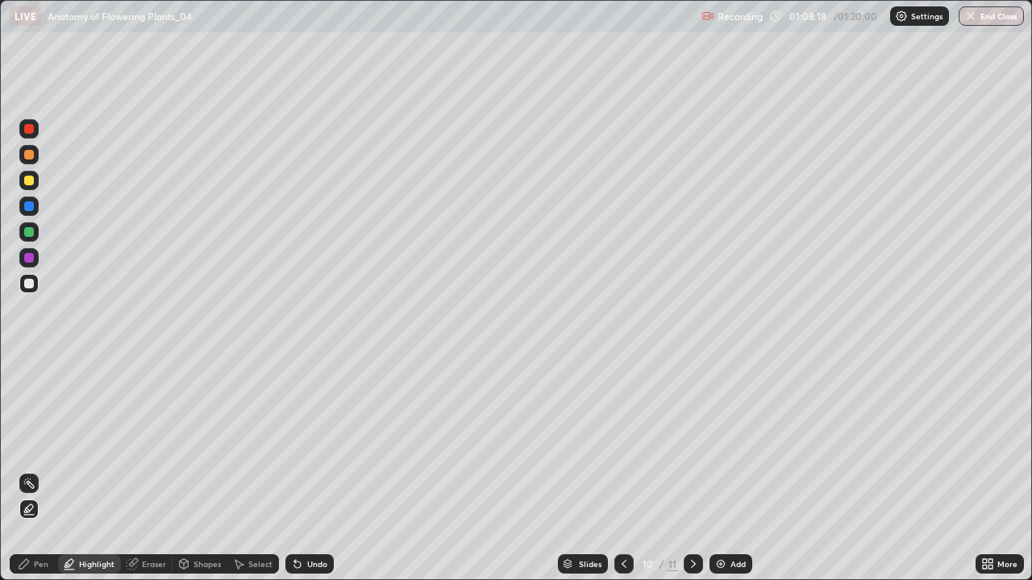
click at [31, 471] on rect at bounding box center [31, 485] width 8 height 8
click at [303, 471] on div "Undo" at bounding box center [309, 564] width 48 height 19
click at [30, 238] on div at bounding box center [28, 231] width 19 height 19
click at [30, 471] on icon at bounding box center [24, 564] width 13 height 13
click at [31, 261] on div at bounding box center [29, 258] width 10 height 10
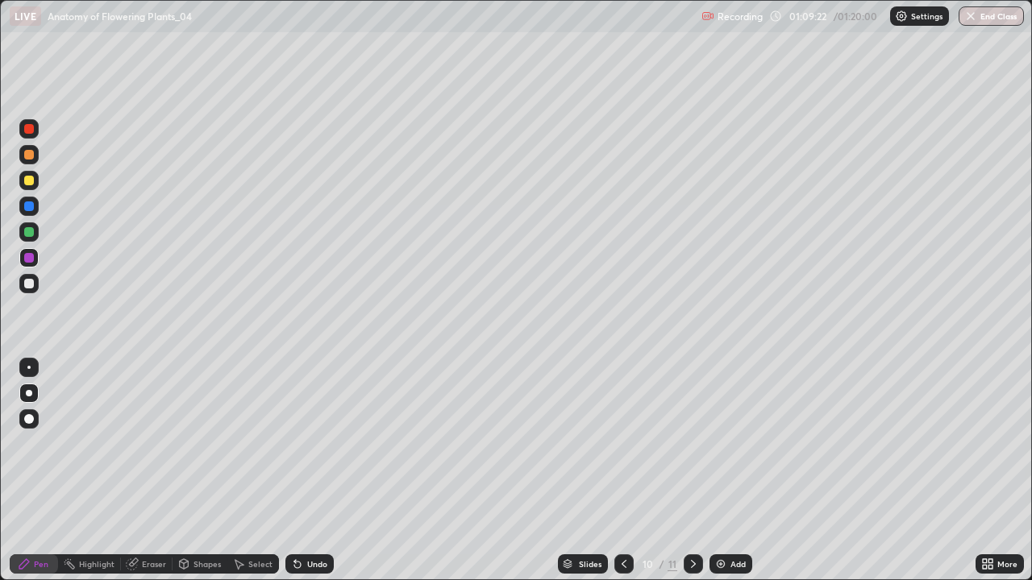
click at [30, 230] on div at bounding box center [29, 232] width 10 height 10
click at [27, 182] on div at bounding box center [29, 181] width 10 height 10
click at [30, 131] on div at bounding box center [29, 129] width 10 height 10
click at [307, 471] on div "Undo" at bounding box center [317, 564] width 20 height 8
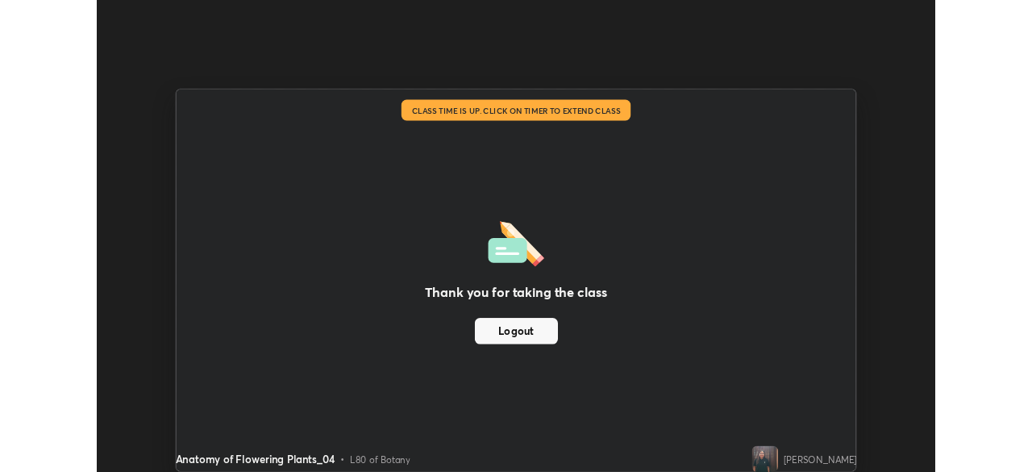
scroll to position [80144, 79584]
